Goal: Transaction & Acquisition: Download file/media

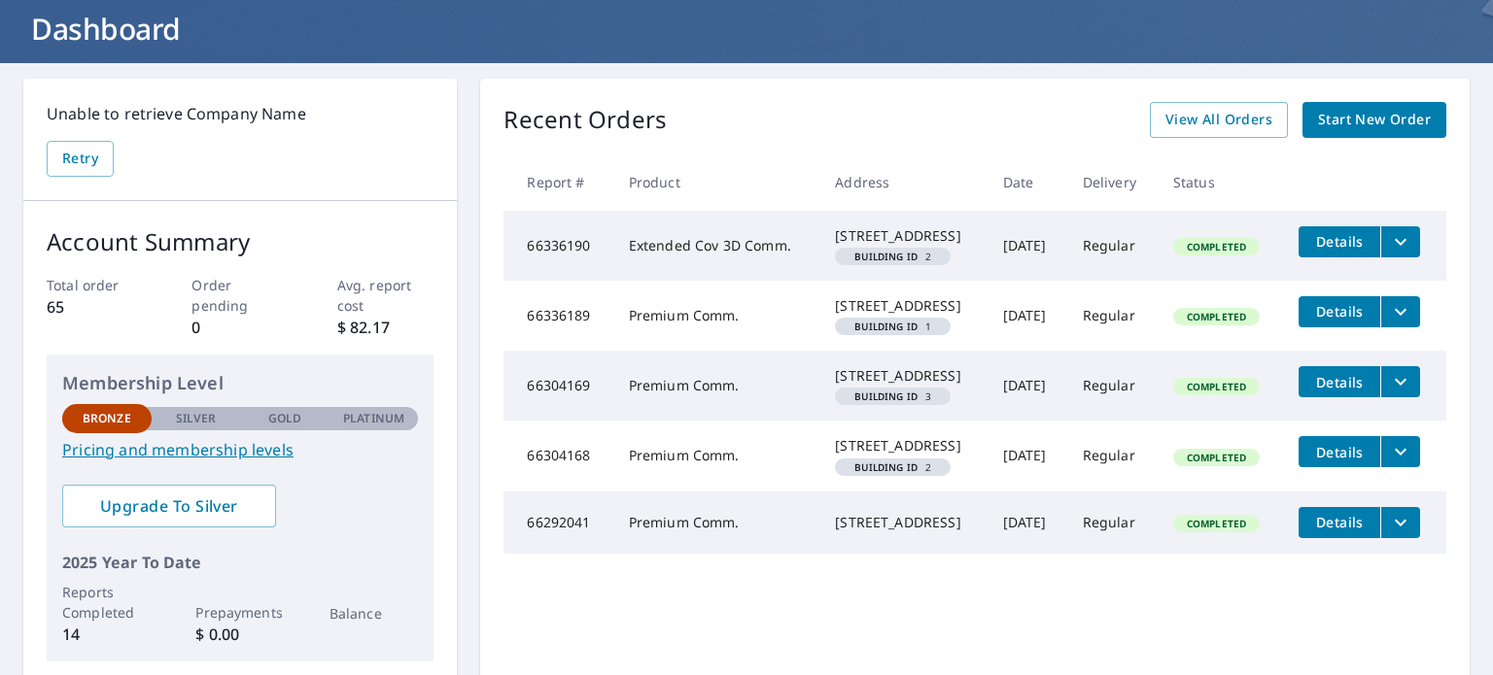
scroll to position [97, 0]
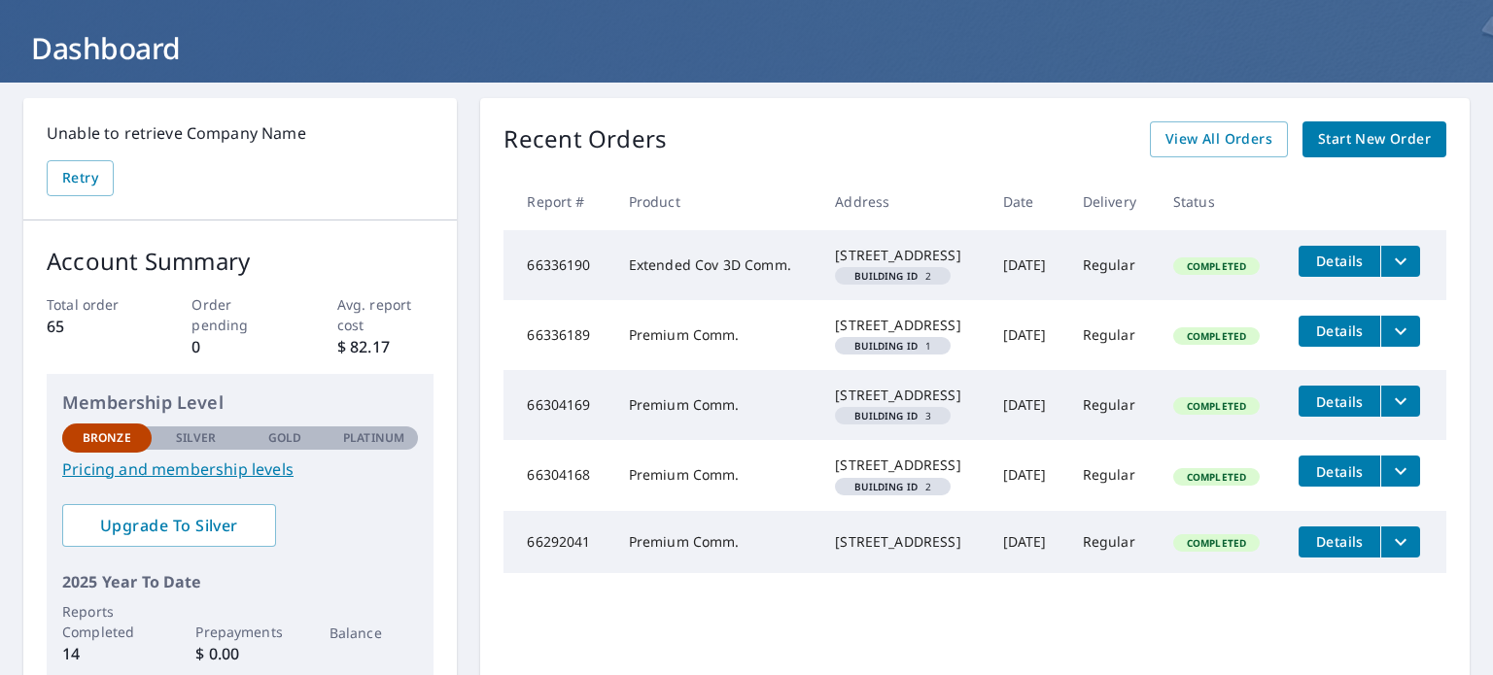
click at [1325, 340] on span "Details" at bounding box center [1339, 331] width 58 height 18
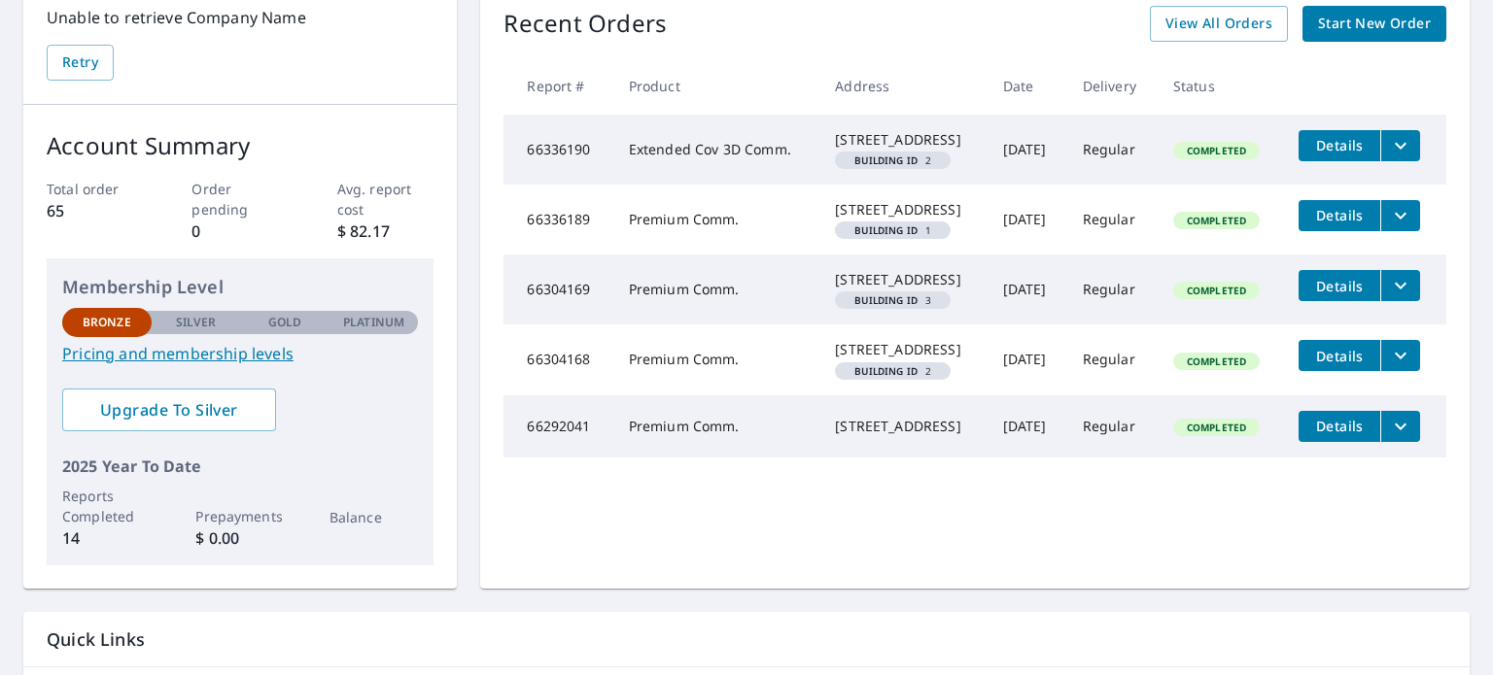
scroll to position [292, 0]
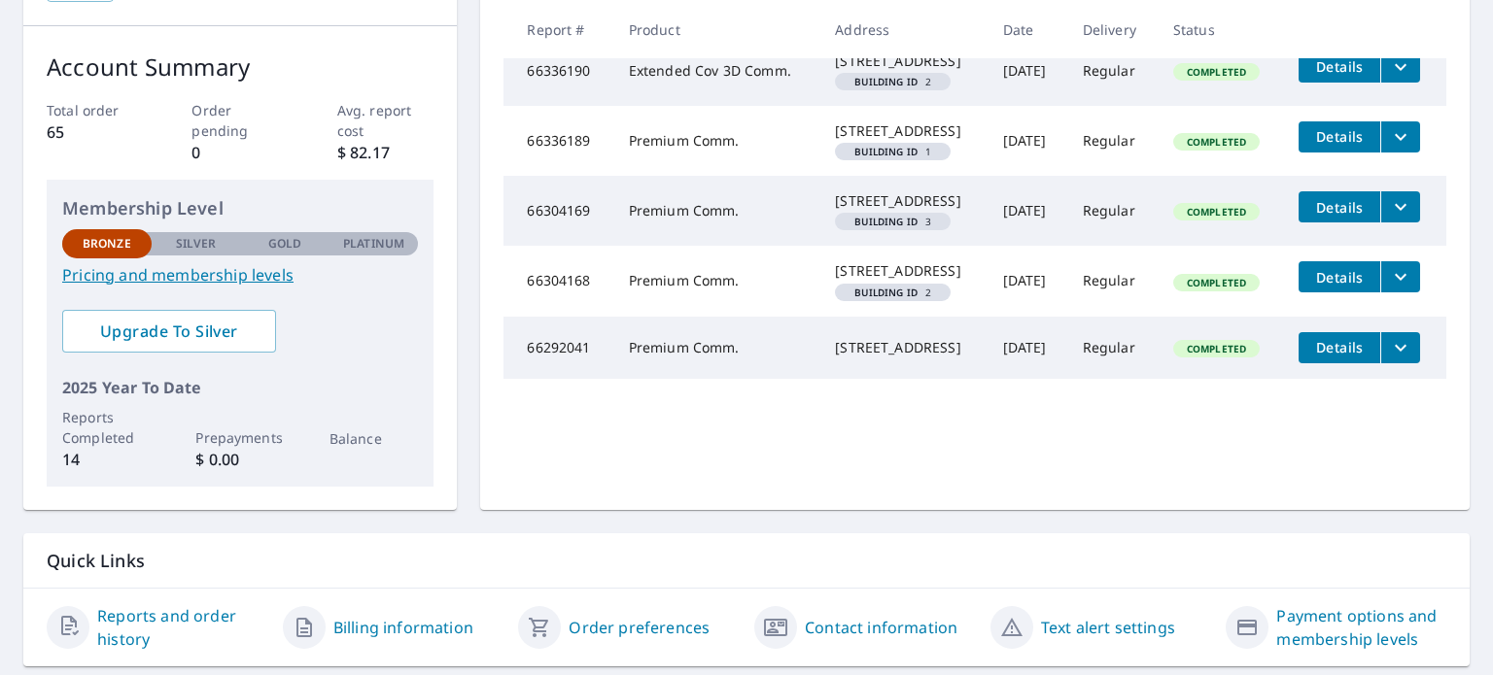
click at [1390, 219] on icon "filesDropdownBtn-66304169" at bounding box center [1400, 206] width 23 height 23
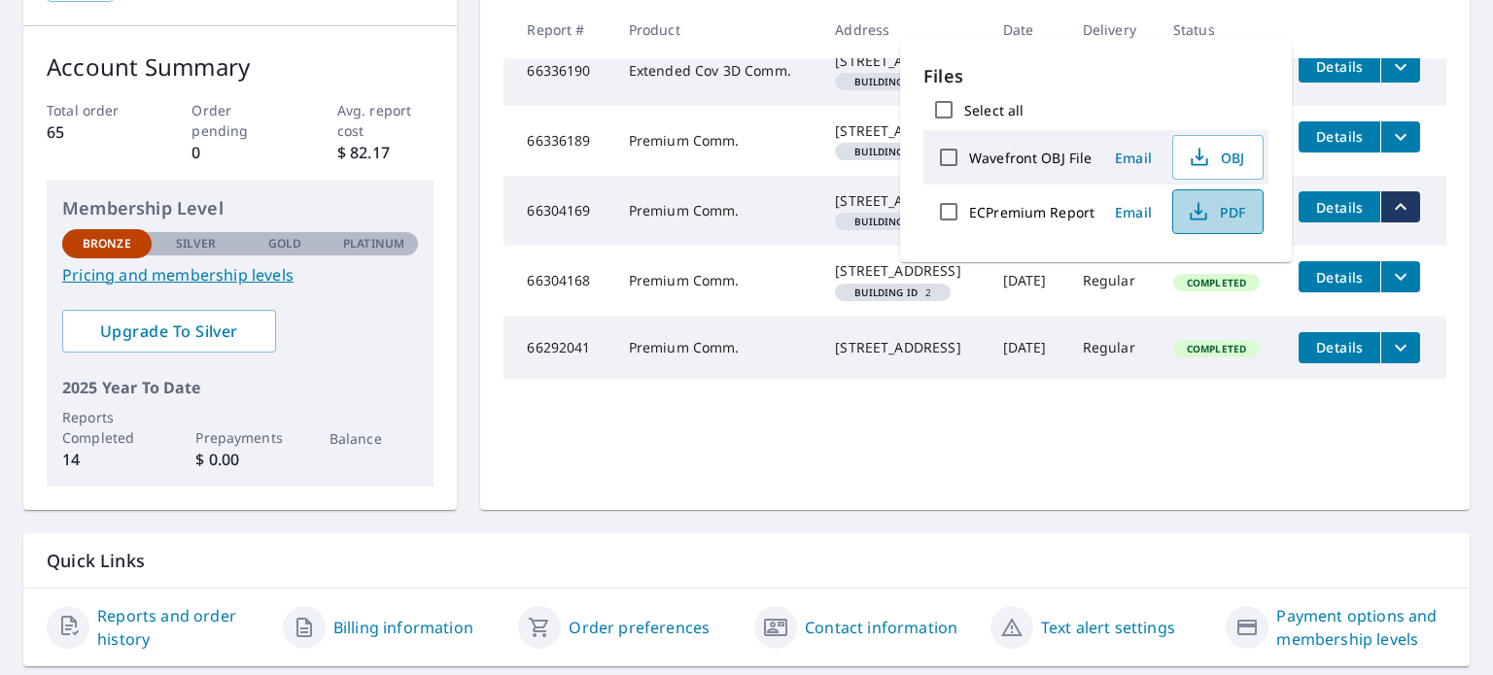
click at [1217, 212] on span "PDF" at bounding box center [1216, 211] width 62 height 23
click at [749, 573] on div "Quick Links" at bounding box center [746, 562] width 1446 height 56
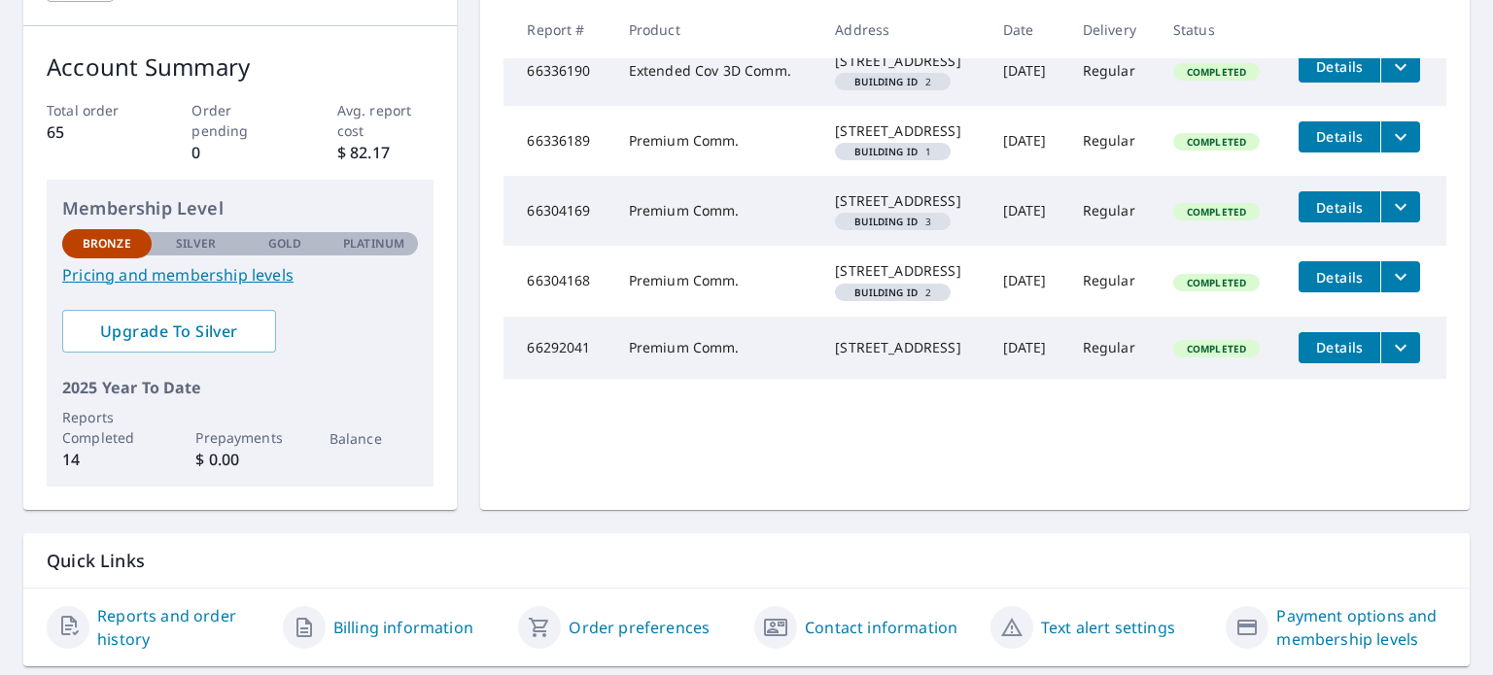
click at [1396, 289] on icon "filesDropdownBtn-66304168" at bounding box center [1400, 276] width 23 height 23
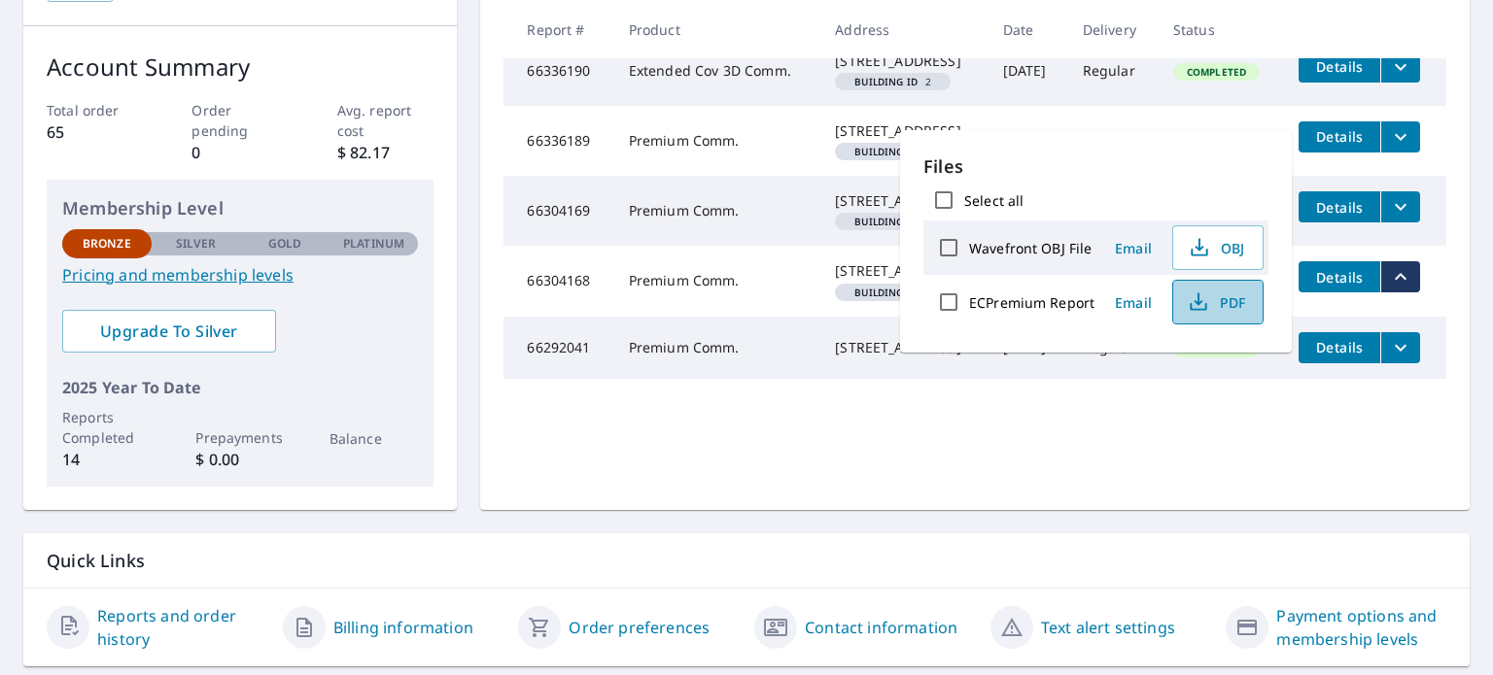
click at [1227, 294] on span "PDF" at bounding box center [1216, 302] width 62 height 23
click at [1069, 555] on p "Quick Links" at bounding box center [746, 561] width 1399 height 24
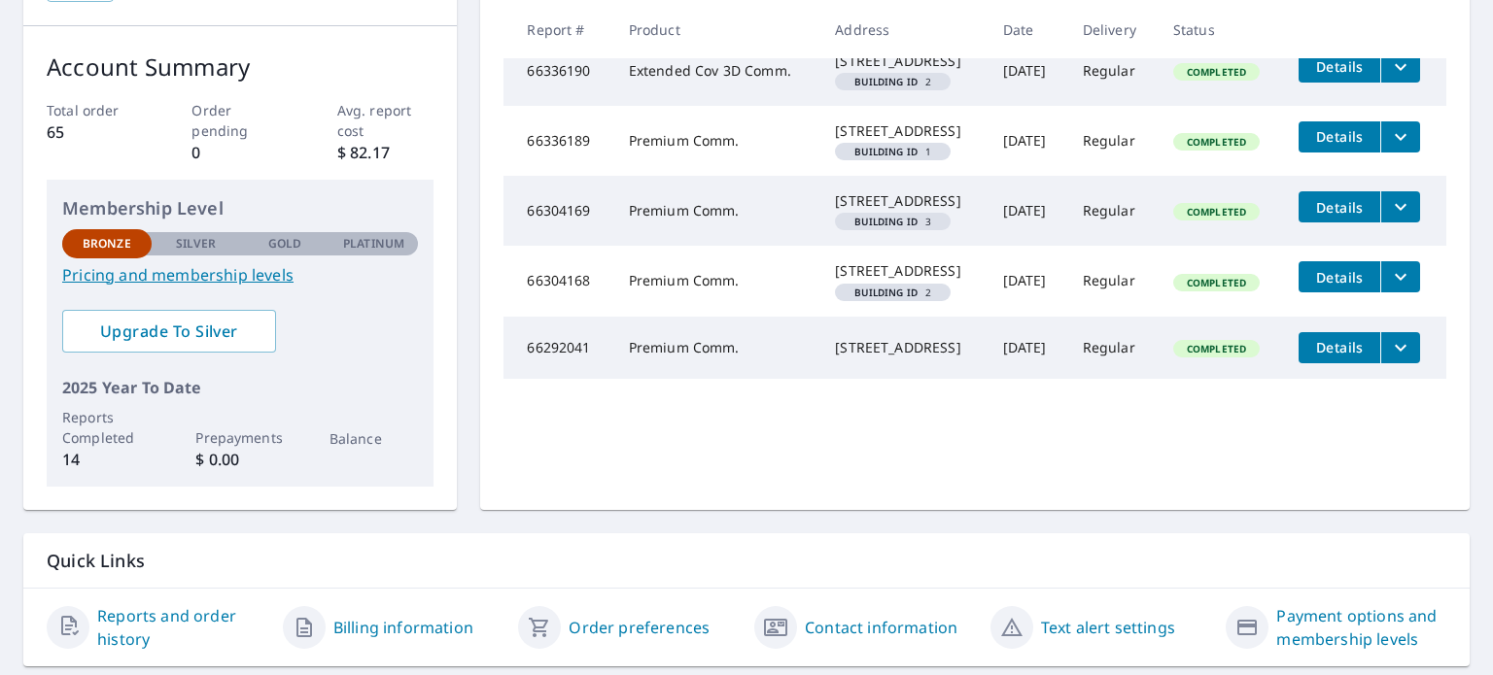
scroll to position [194, 0]
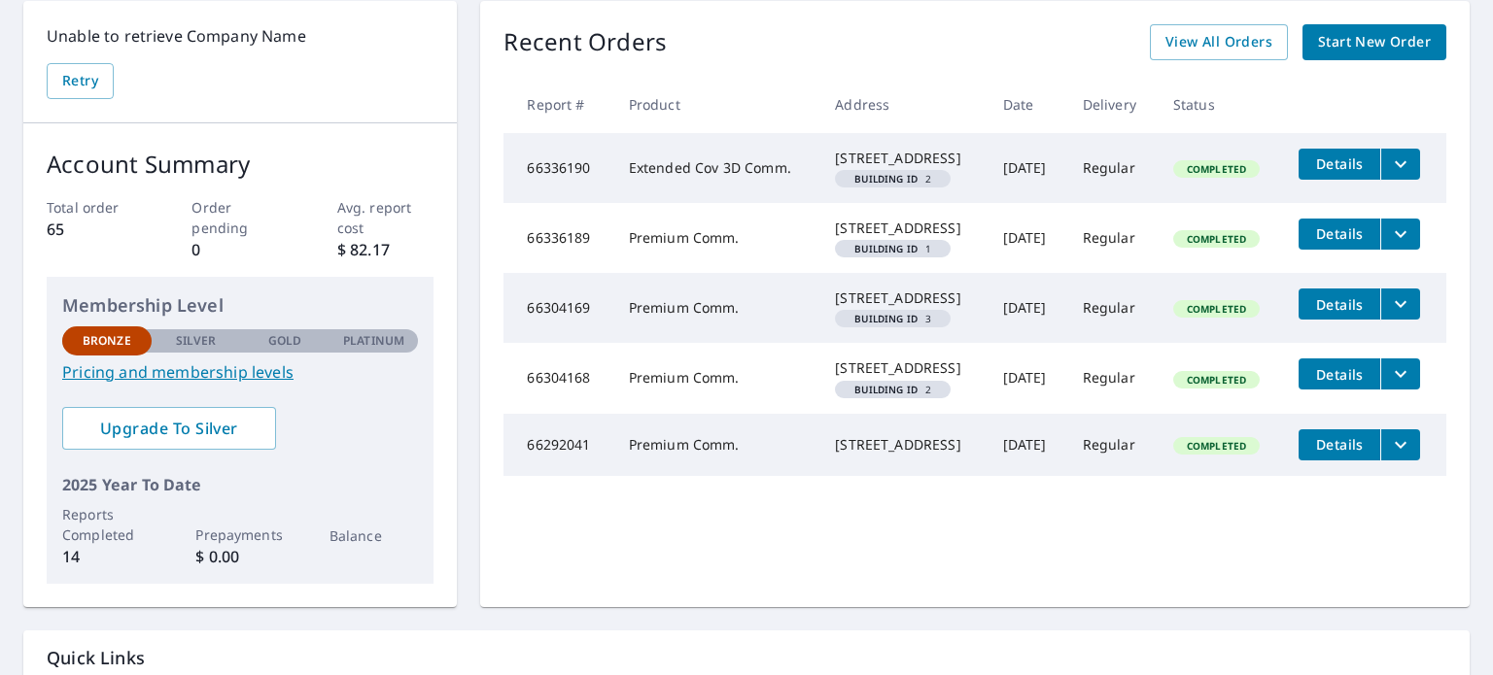
click at [1392, 173] on icon "filesDropdownBtn-66336190" at bounding box center [1400, 164] width 23 height 23
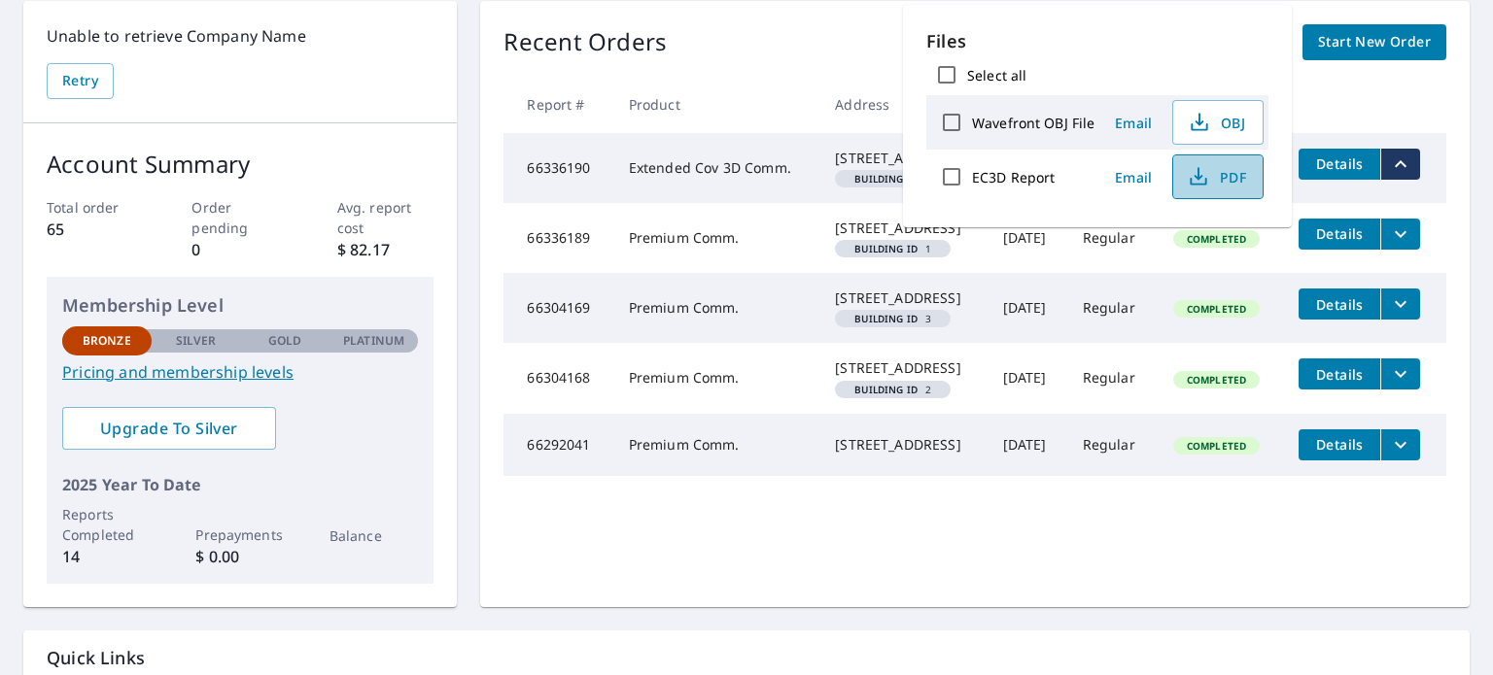
click at [1242, 187] on button "PDF" at bounding box center [1217, 177] width 91 height 45
click at [1349, 90] on th at bounding box center [1364, 104] width 163 height 57
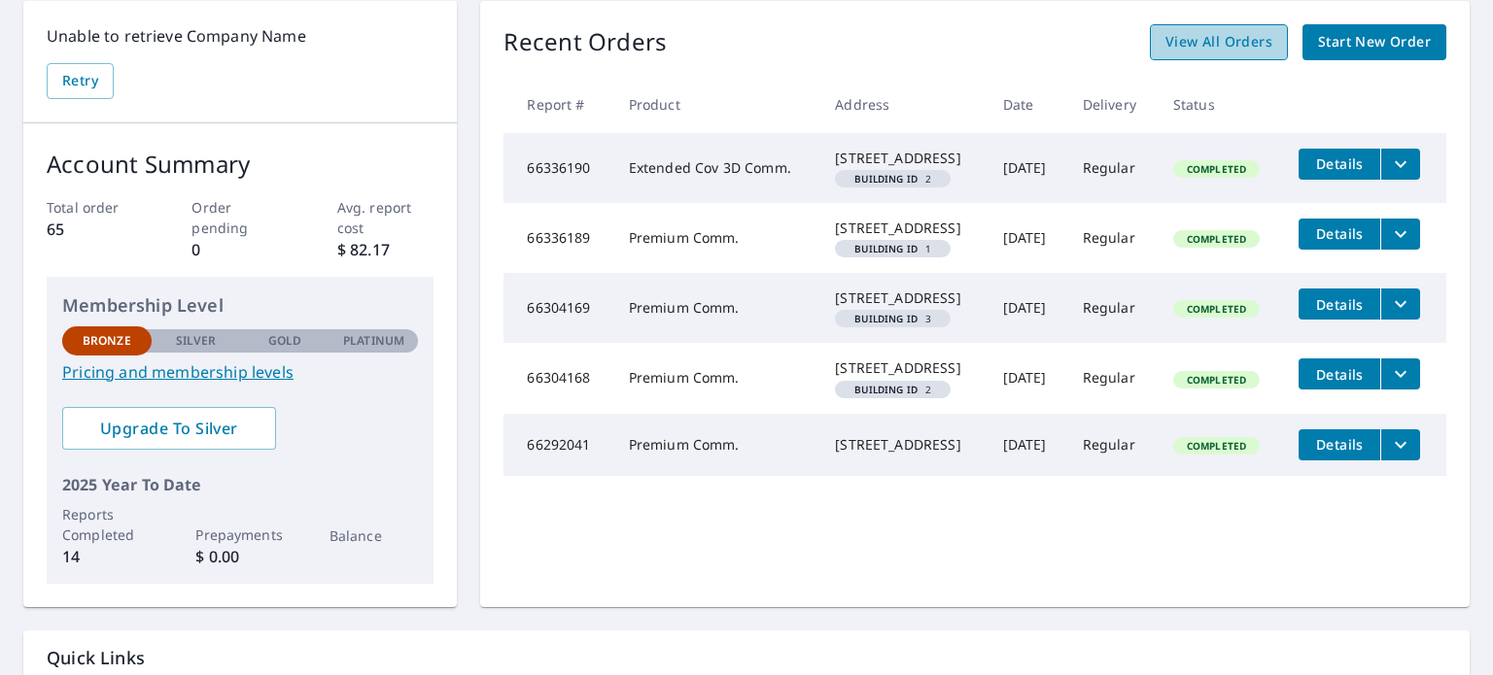
click at [1222, 51] on span "View All Orders" at bounding box center [1218, 42] width 107 height 24
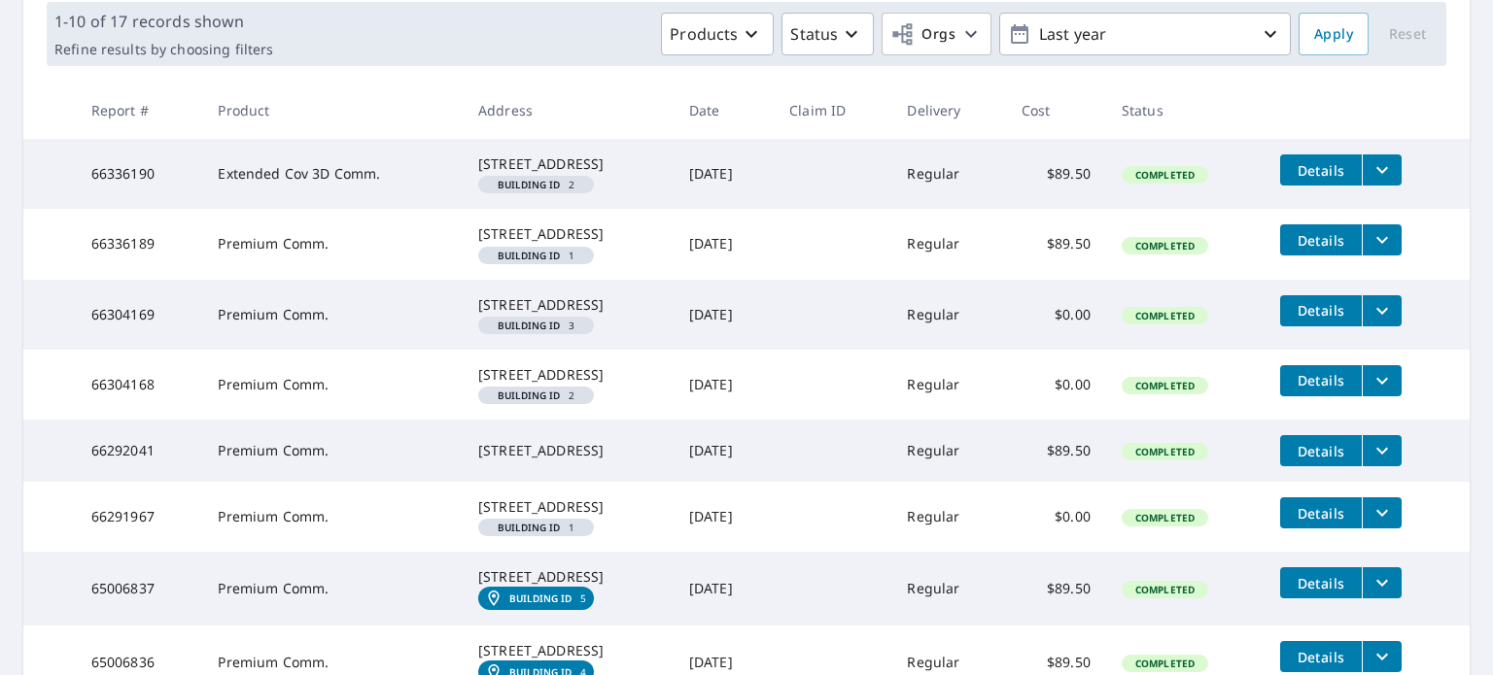
scroll to position [194, 0]
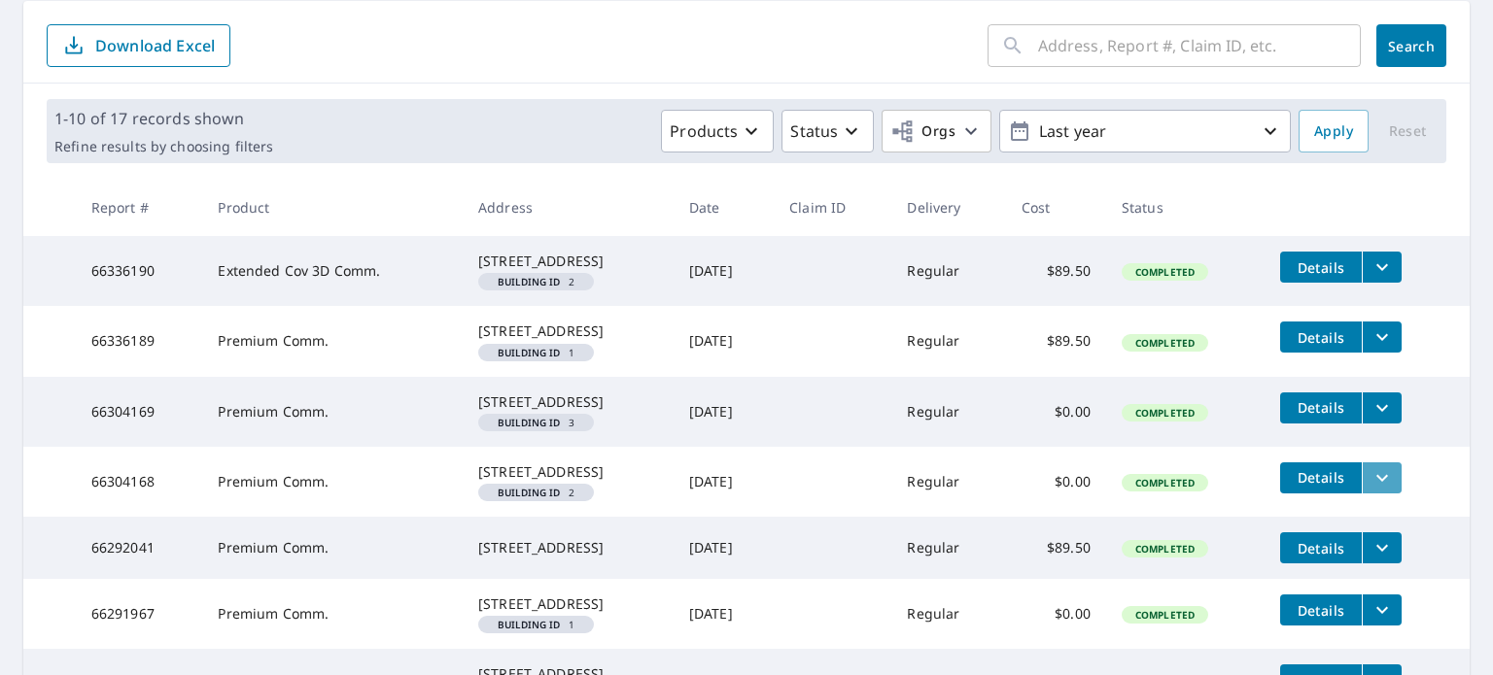
click at [1367, 494] on button "filesDropdownBtn-66304168" at bounding box center [1382, 478] width 40 height 31
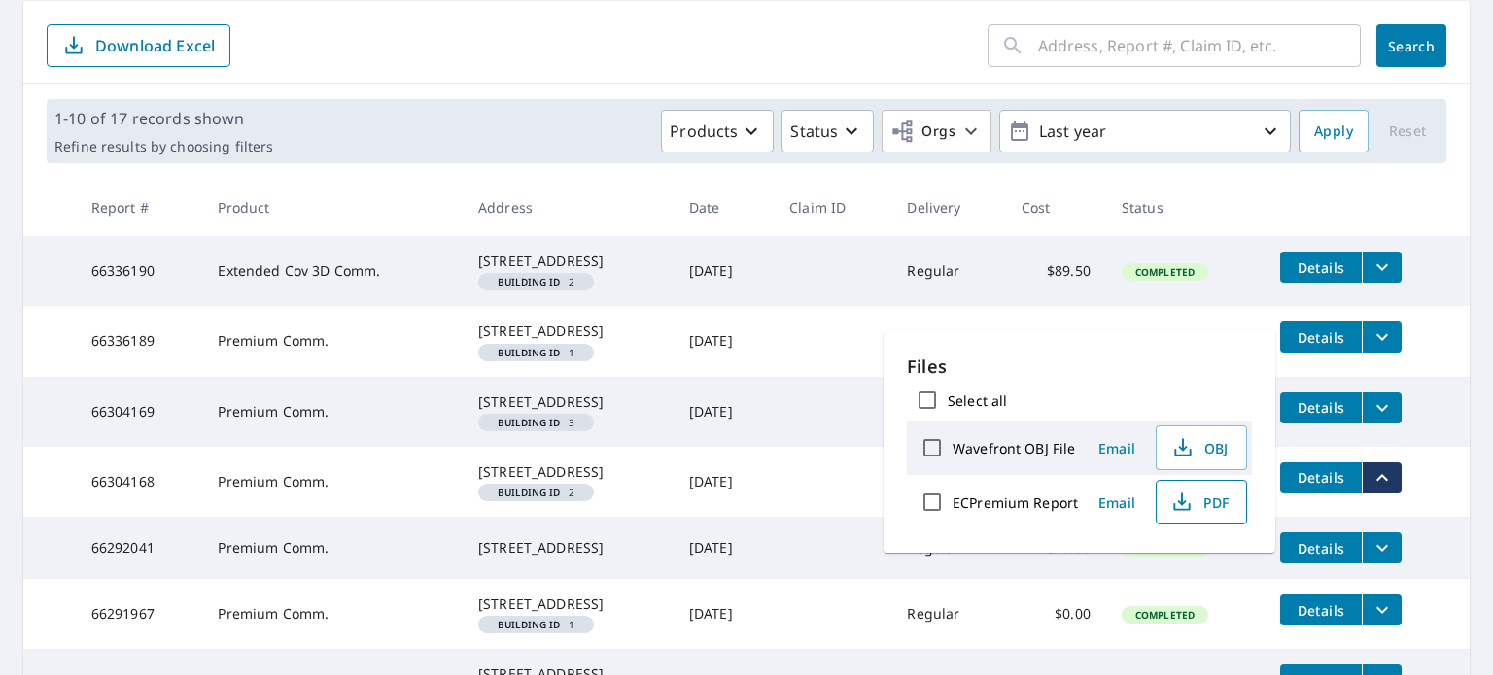
click at [1223, 496] on span "PDF" at bounding box center [1199, 502] width 62 height 23
click at [1442, 286] on td "Details" at bounding box center [1366, 267] width 205 height 62
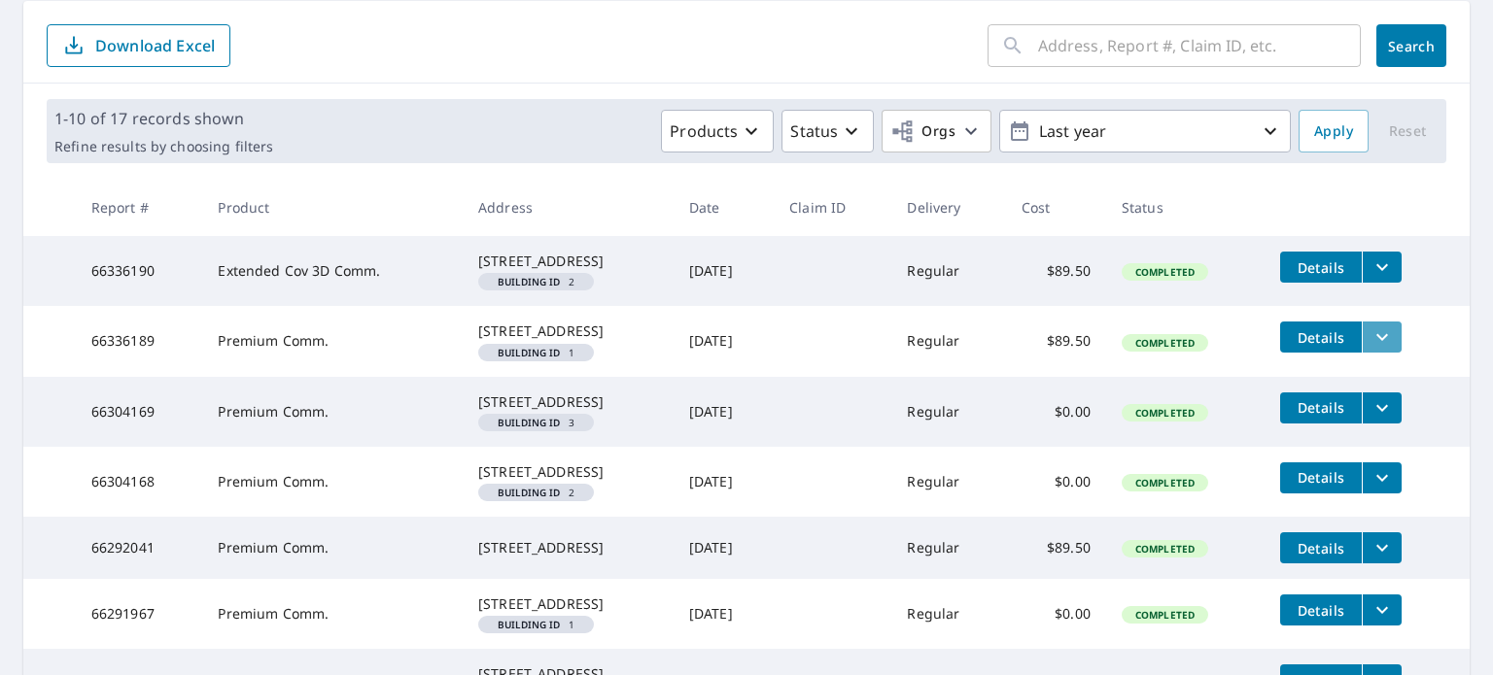
click at [1378, 349] on icon "filesDropdownBtn-66336189" at bounding box center [1381, 337] width 23 height 23
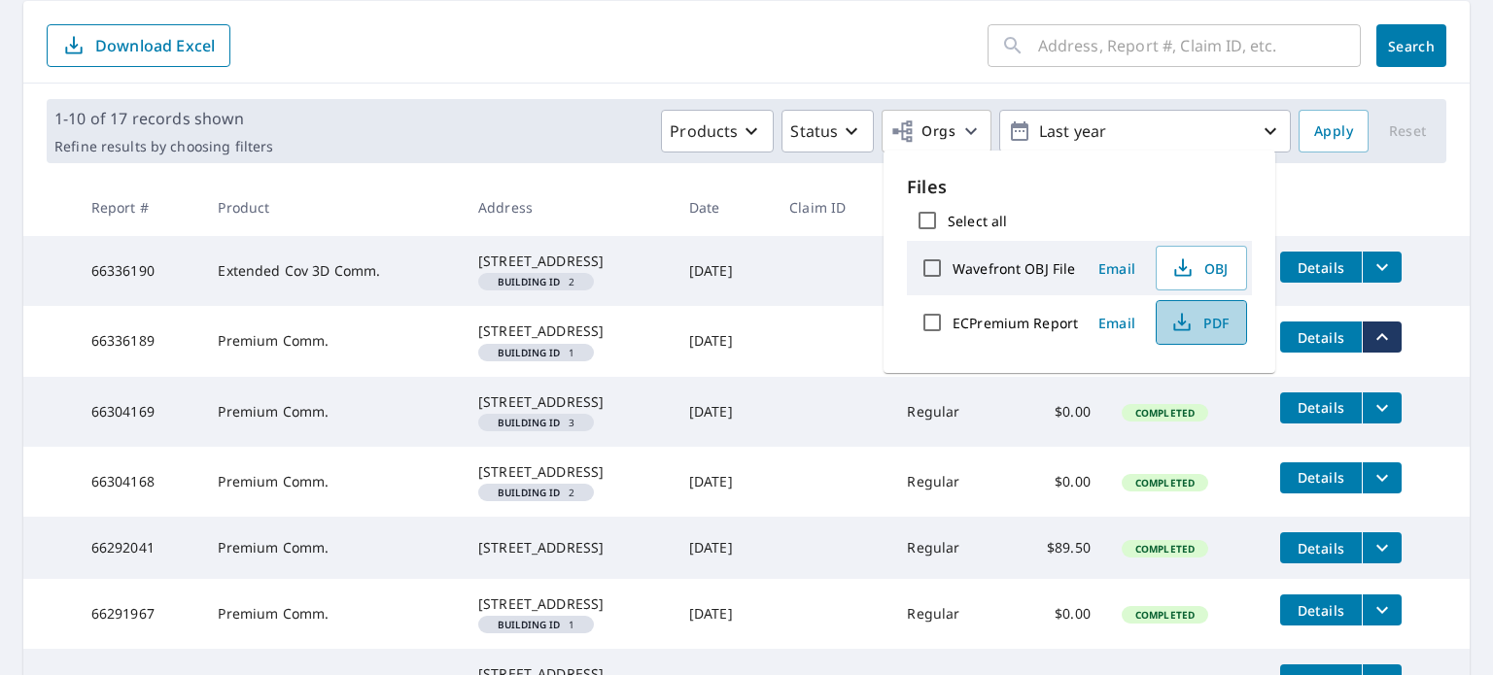
click at [1228, 325] on span "PDF" at bounding box center [1199, 322] width 62 height 23
click at [1428, 197] on th at bounding box center [1366, 207] width 205 height 57
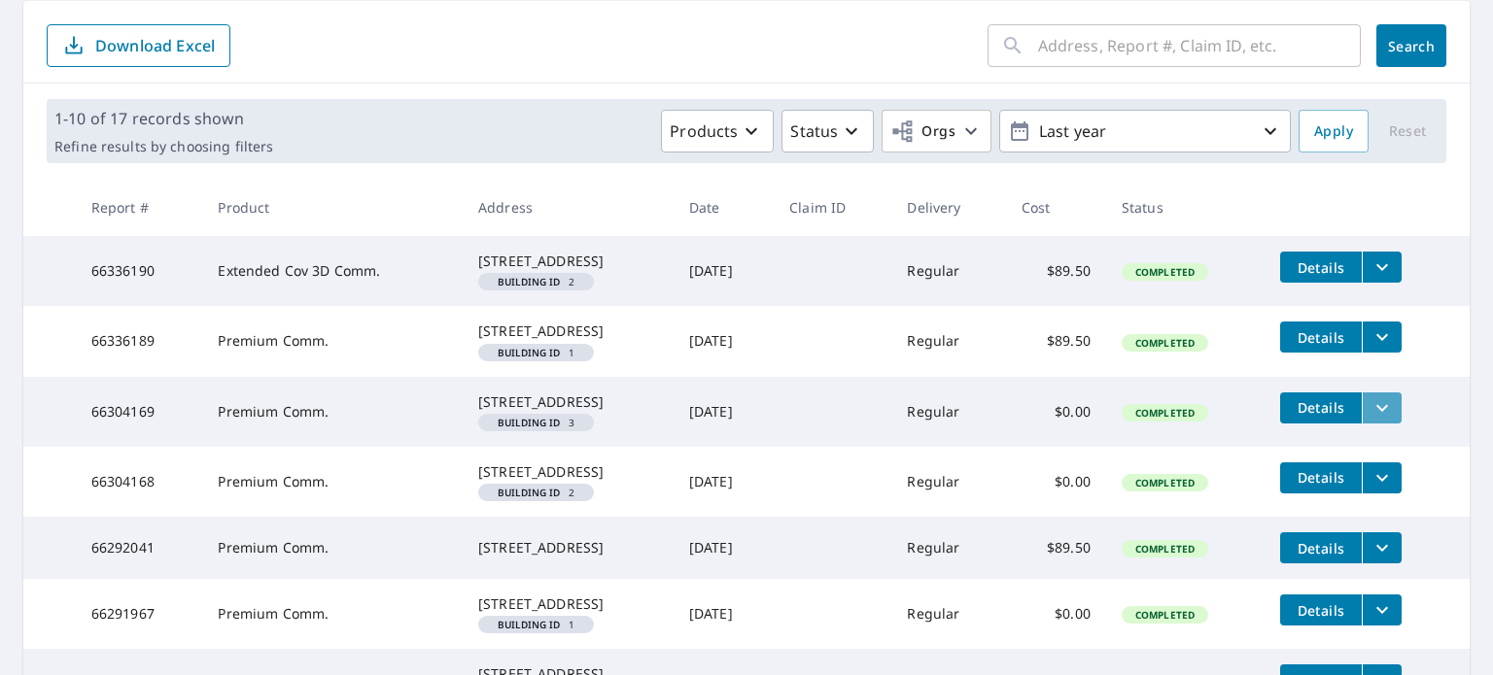
click at [1378, 411] on icon "filesDropdownBtn-66304169" at bounding box center [1382, 407] width 12 height 7
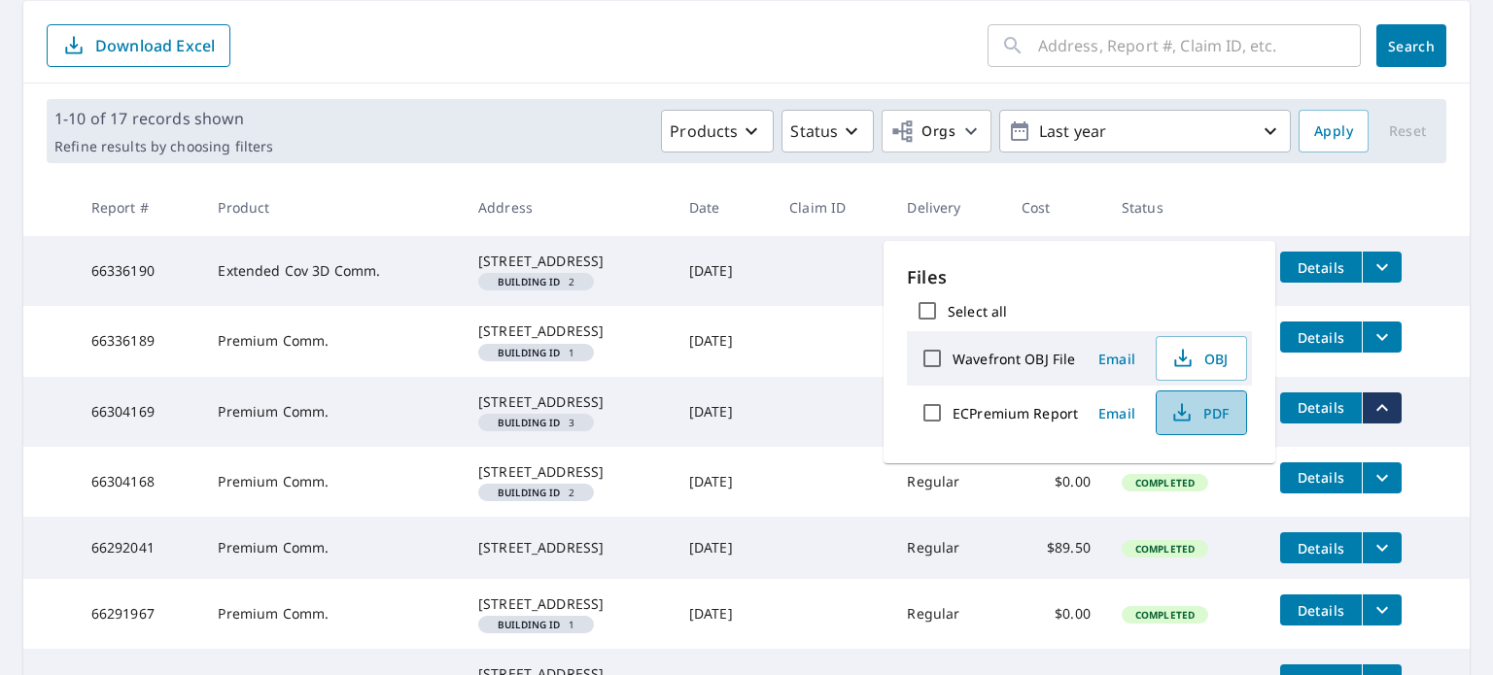
click at [1205, 411] on span "PDF" at bounding box center [1199, 412] width 62 height 23
click at [1450, 295] on td "Details" at bounding box center [1366, 267] width 205 height 62
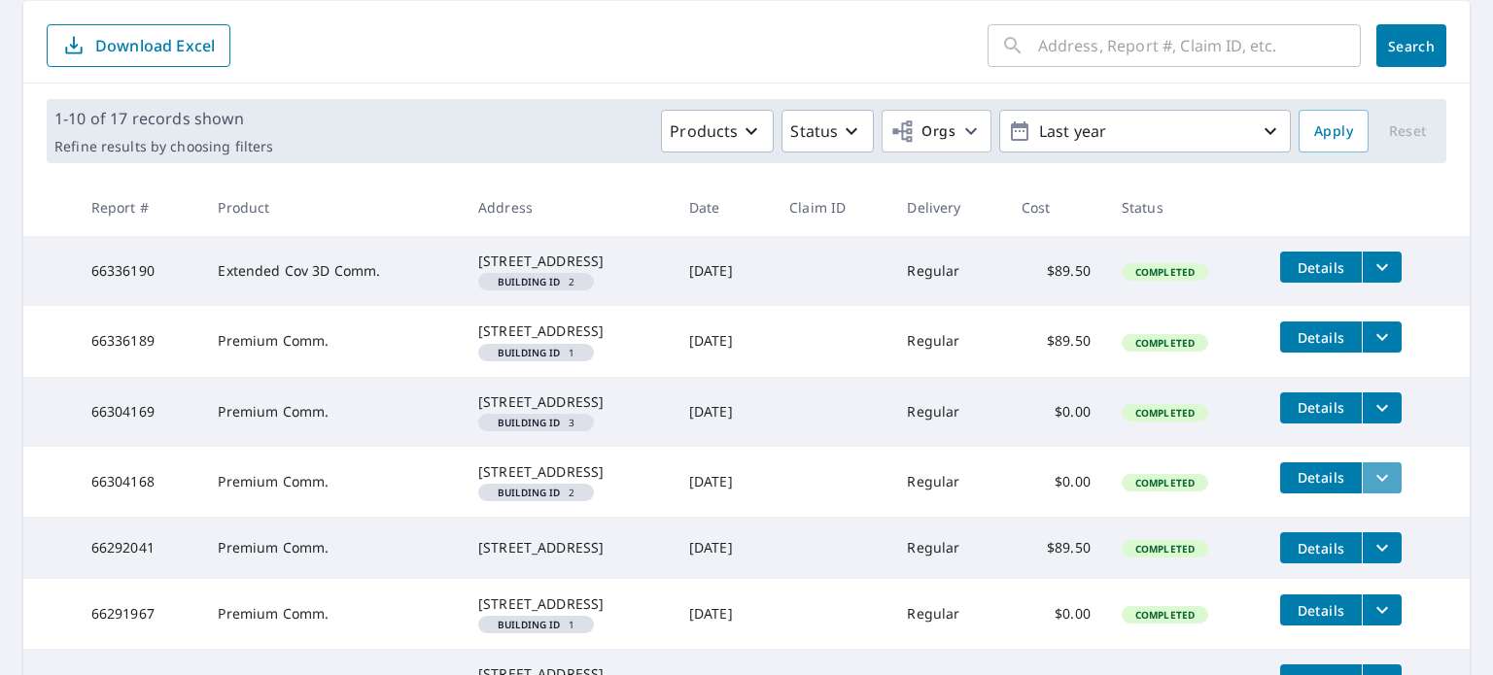
click at [1385, 490] on icon "filesDropdownBtn-66304168" at bounding box center [1381, 477] width 23 height 23
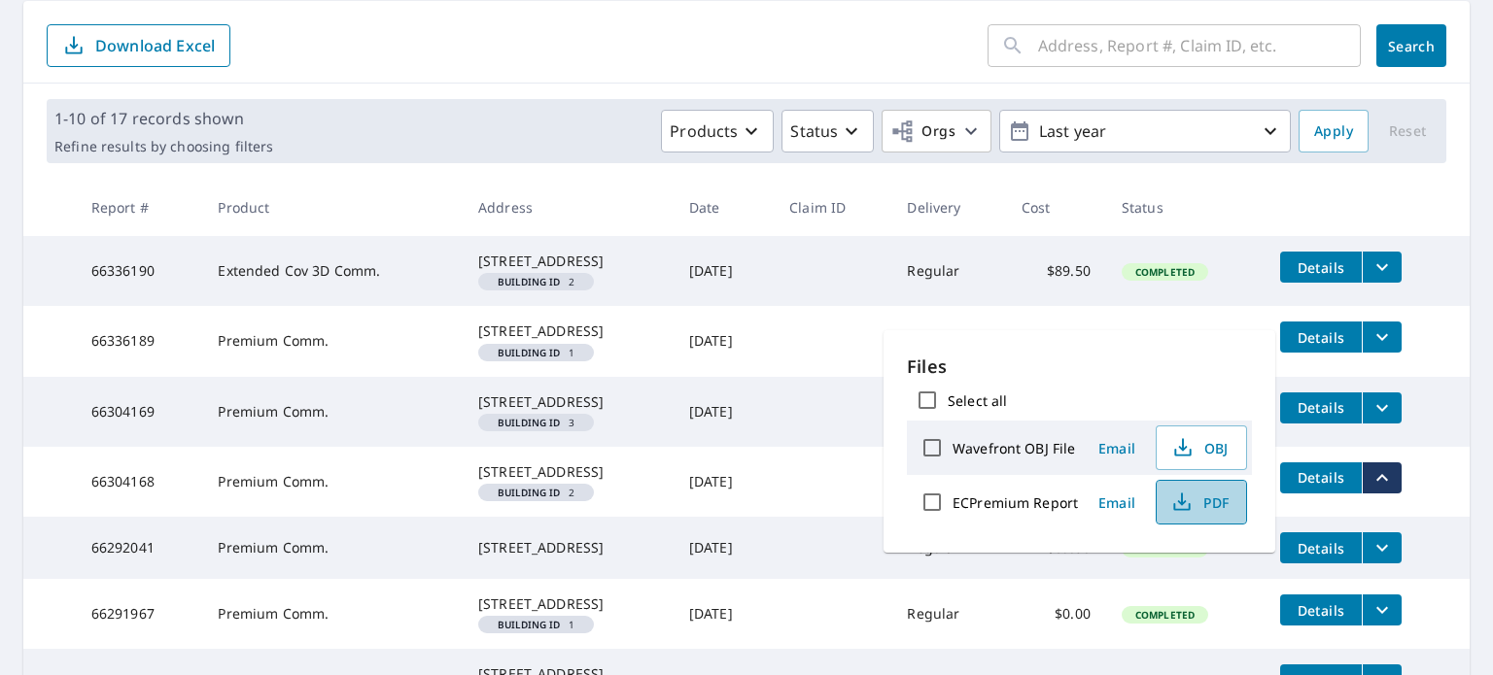
click at [1201, 504] on span "PDF" at bounding box center [1199, 502] width 62 height 23
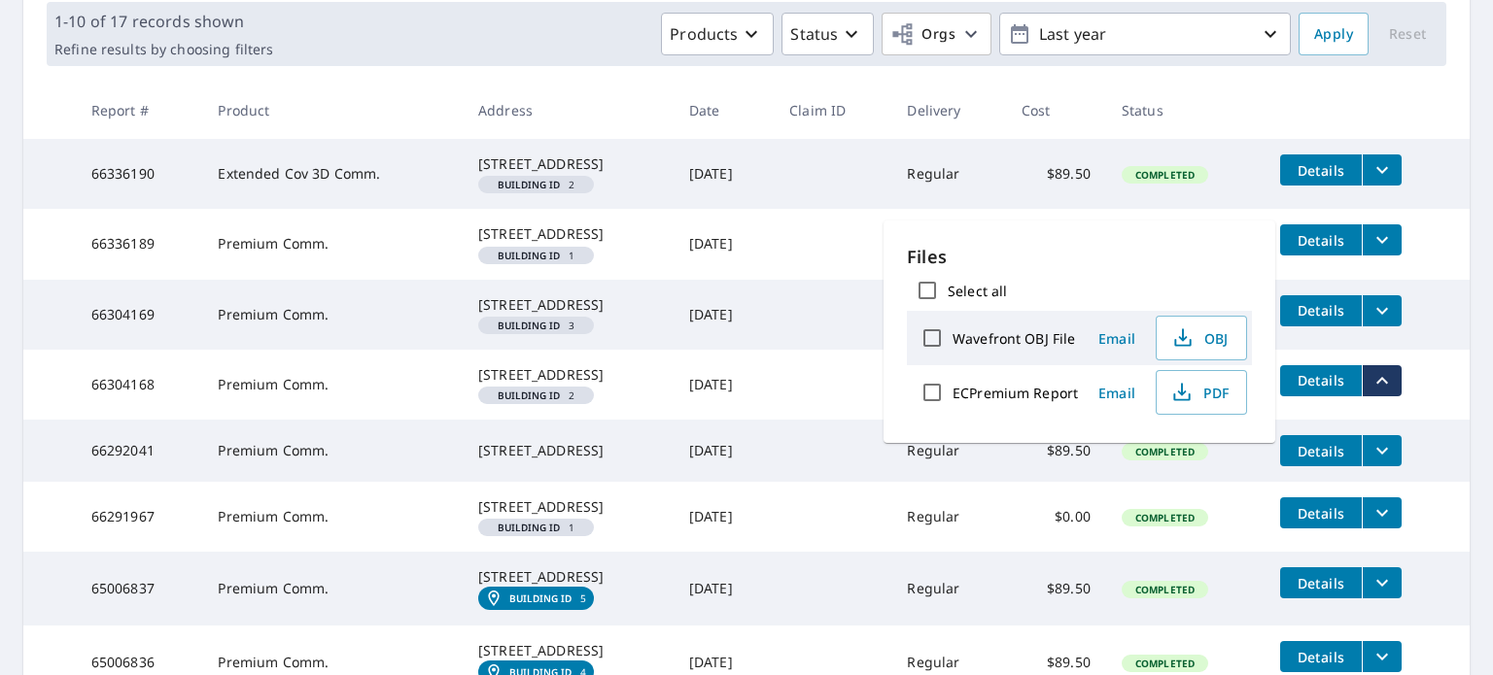
scroll to position [389, 0]
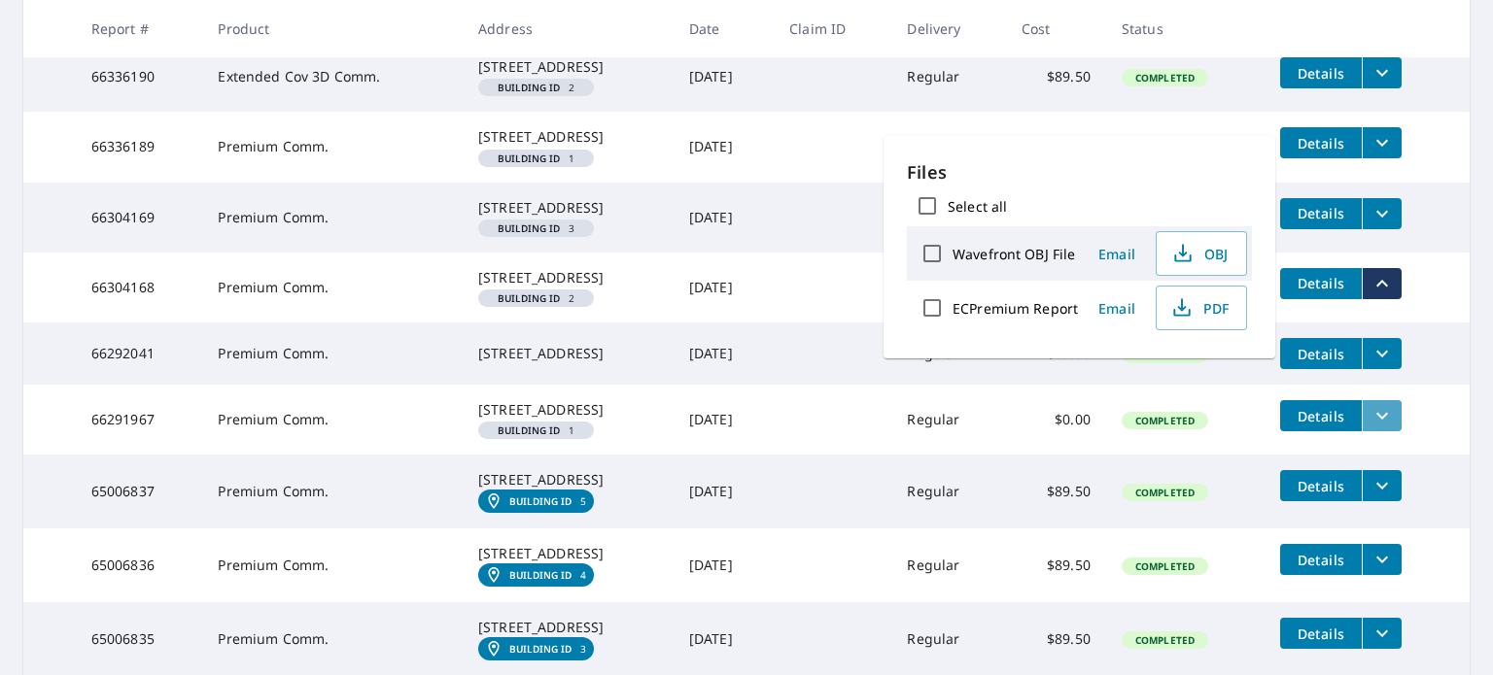
click at [1380, 420] on icon "filesDropdownBtn-66291967" at bounding box center [1382, 416] width 12 height 7
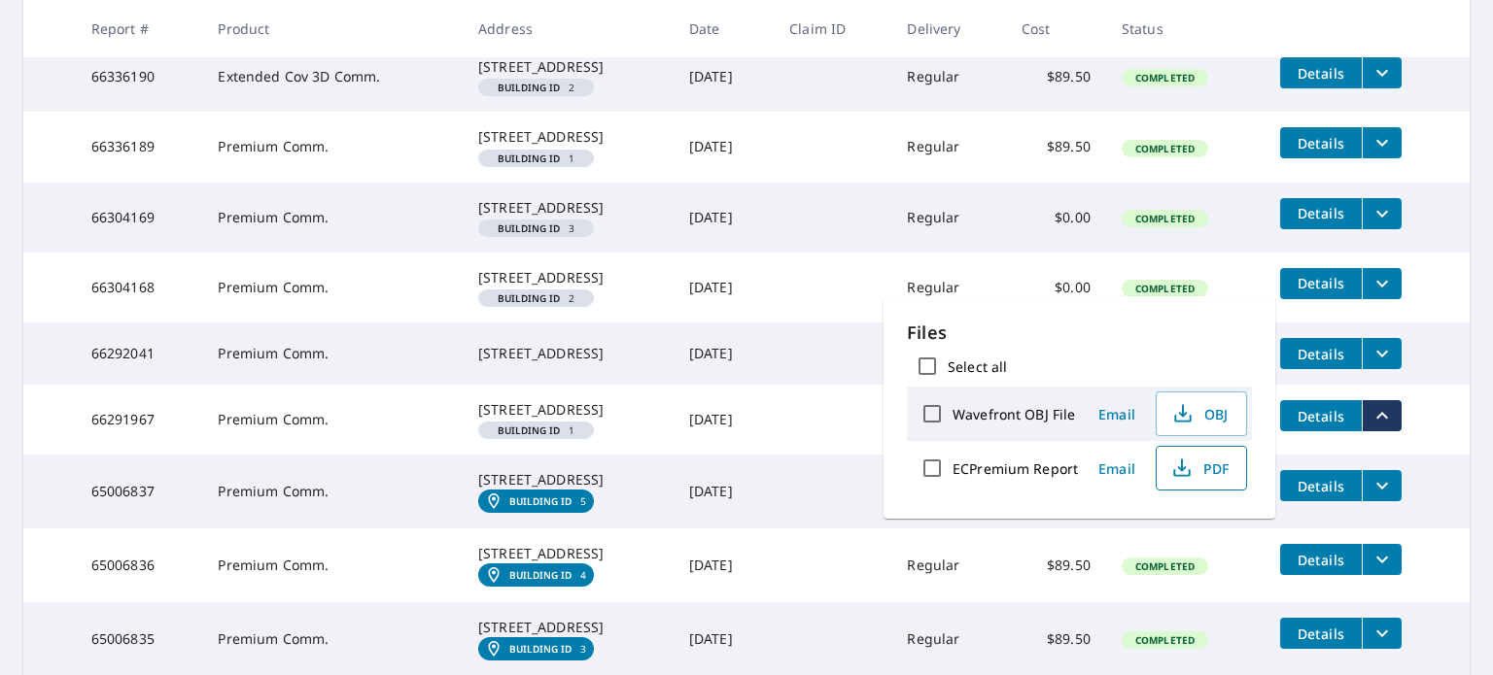
click at [1213, 471] on span "PDF" at bounding box center [1199, 468] width 62 height 23
click at [1443, 315] on td "Details" at bounding box center [1366, 284] width 205 height 62
